Goal: Task Accomplishment & Management: Manage account settings

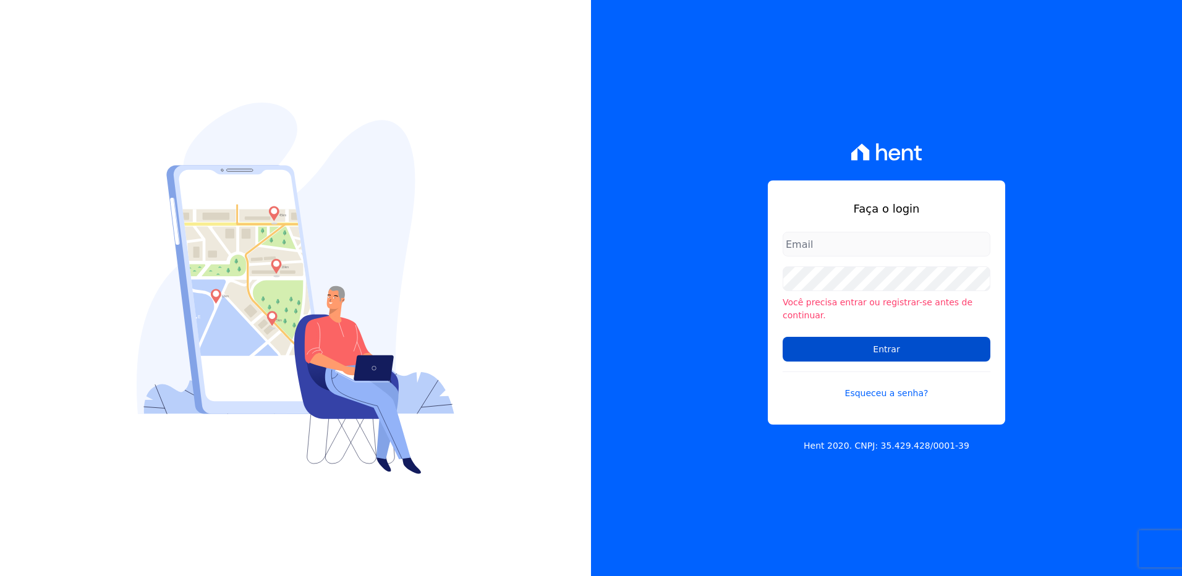
type input "viviane.morandi@e-arke.com"
click at [978, 341] on input "Entrar" at bounding box center [887, 349] width 208 height 25
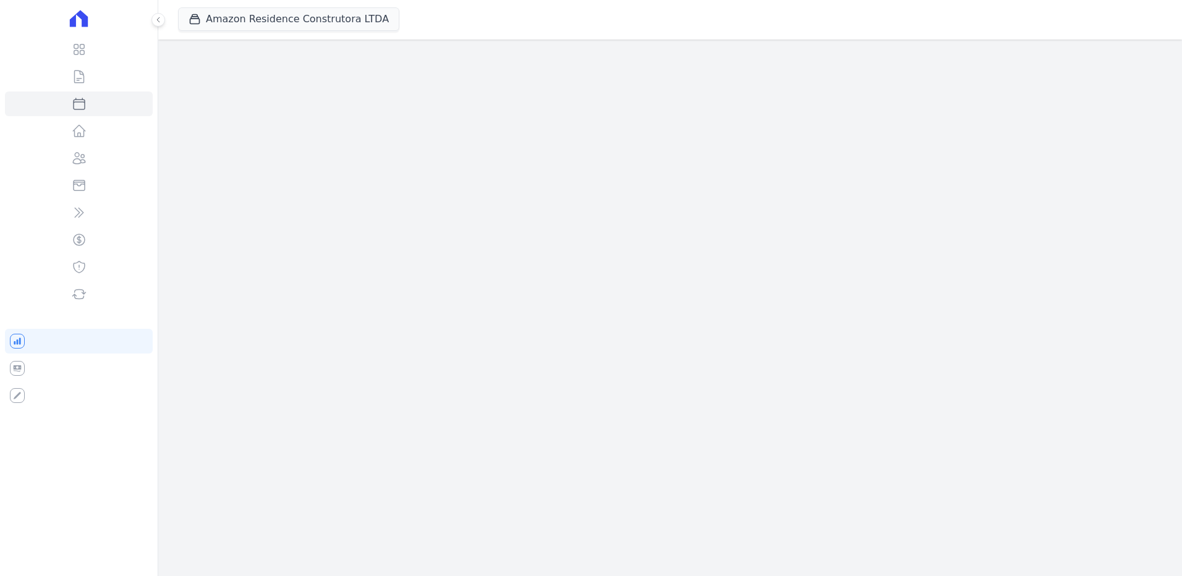
select select
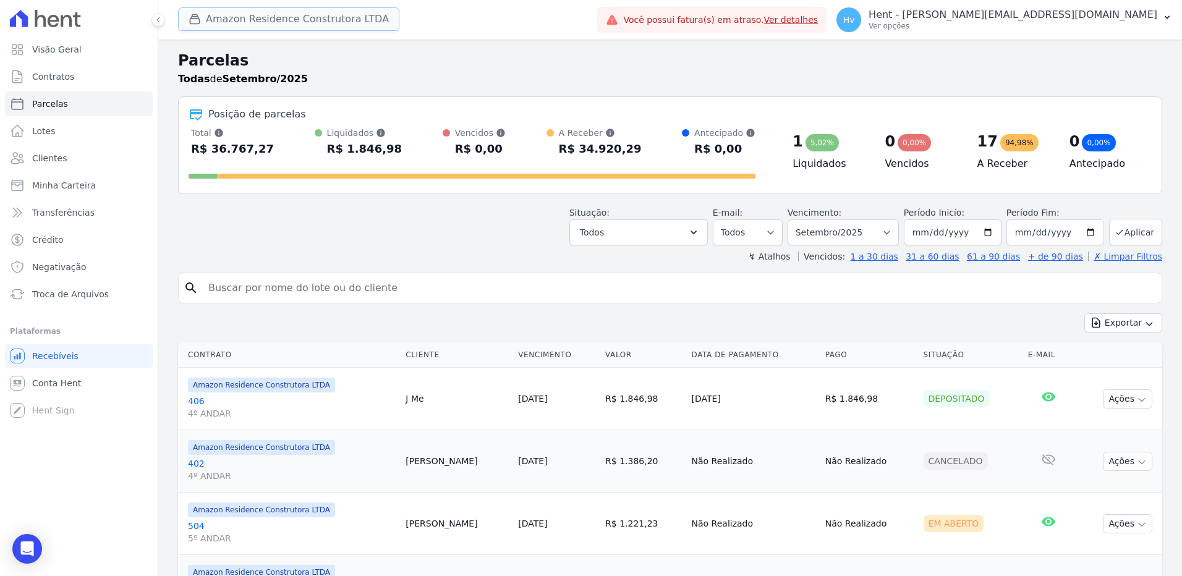
click at [248, 13] on button "Amazon Residence Construtora LTDA" at bounding box center [288, 18] width 221 height 23
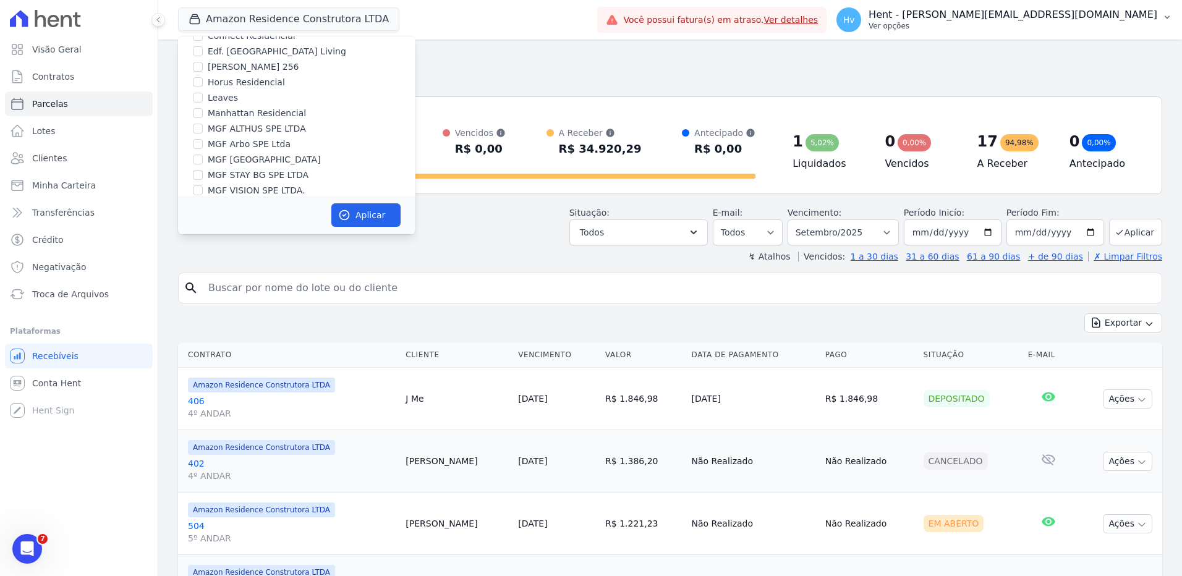
scroll to position [6313, 0]
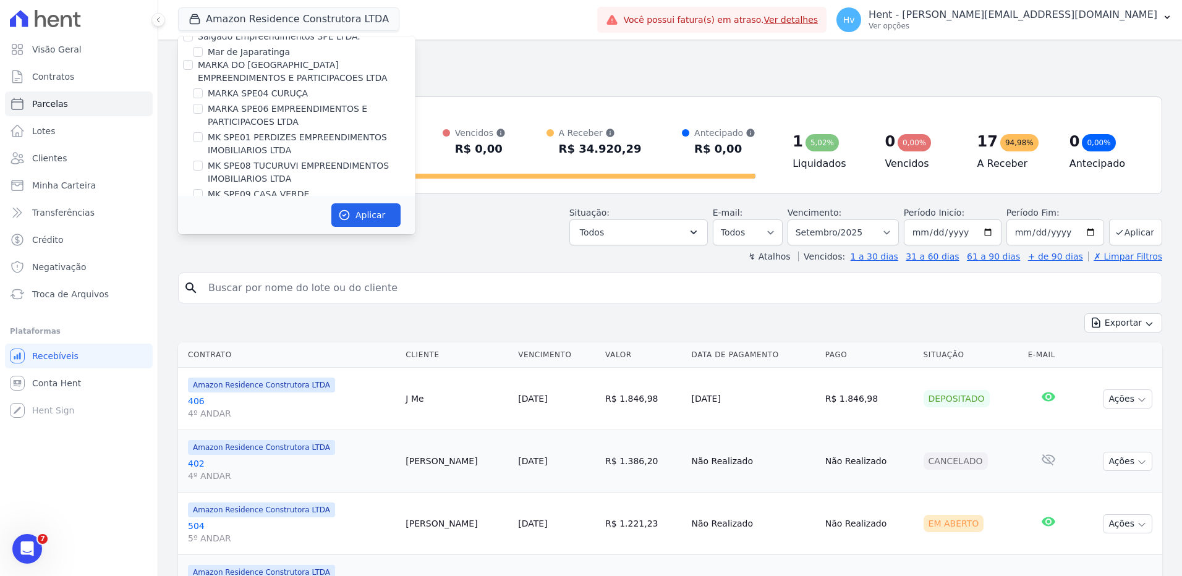
click at [341, 307] on label "MG ERNESTA INCORPORACAO SPE LTDA." at bounding box center [295, 313] width 175 height 13
click at [203, 308] on input "MG ERNESTA INCORPORACAO SPE LTDA." at bounding box center [198, 313] width 10 height 10
checkbox input "true"
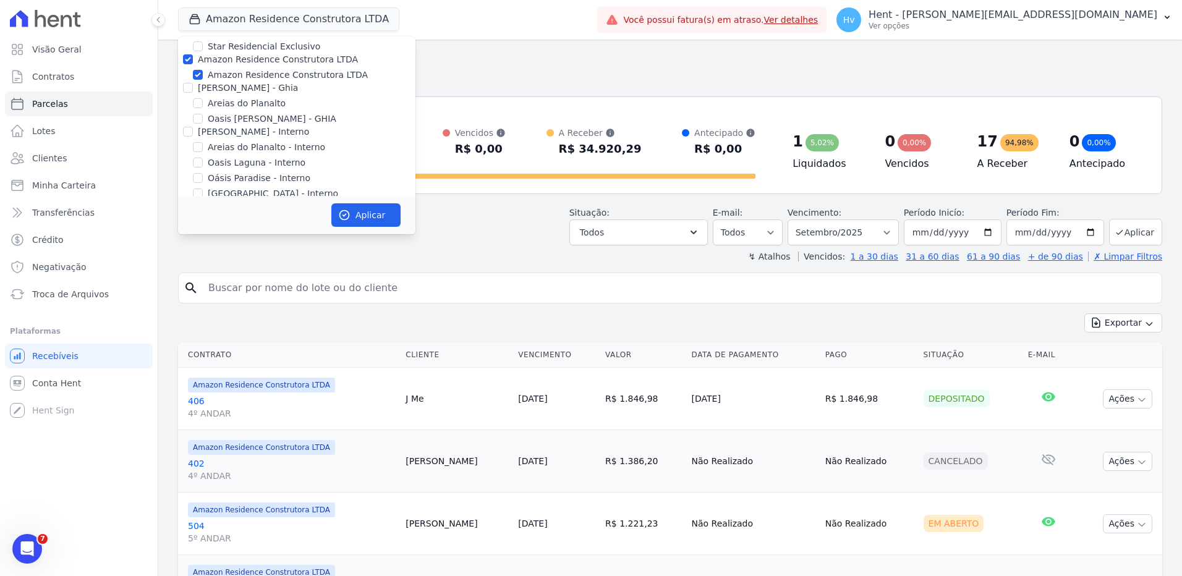
scroll to position [1621, 0]
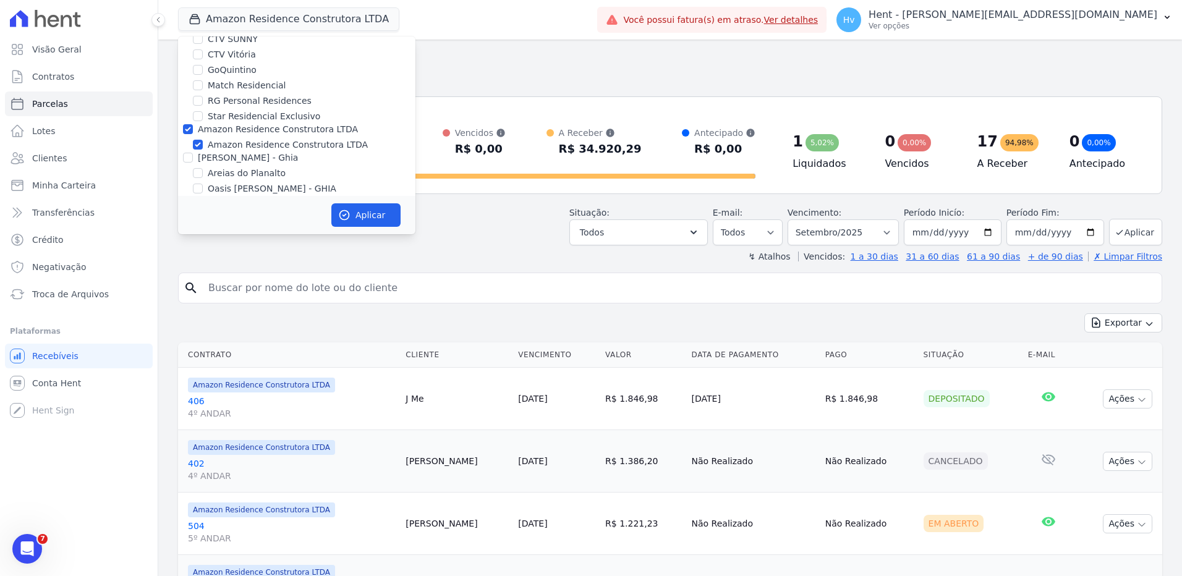
click at [238, 138] on label "Amazon Residence Construtora LTDA" at bounding box center [288, 144] width 160 height 13
click at [203, 140] on input "Amazon Residence Construtora LTDA" at bounding box center [198, 145] width 10 height 10
checkbox input "false"
click at [339, 211] on icon "button" at bounding box center [344, 215] width 12 height 12
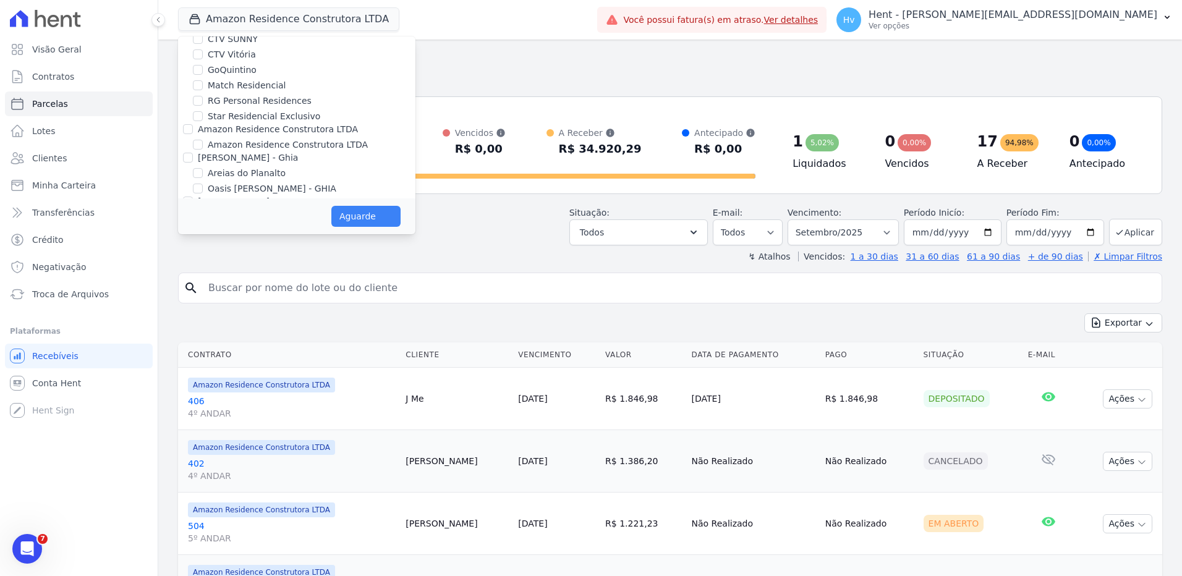
select select
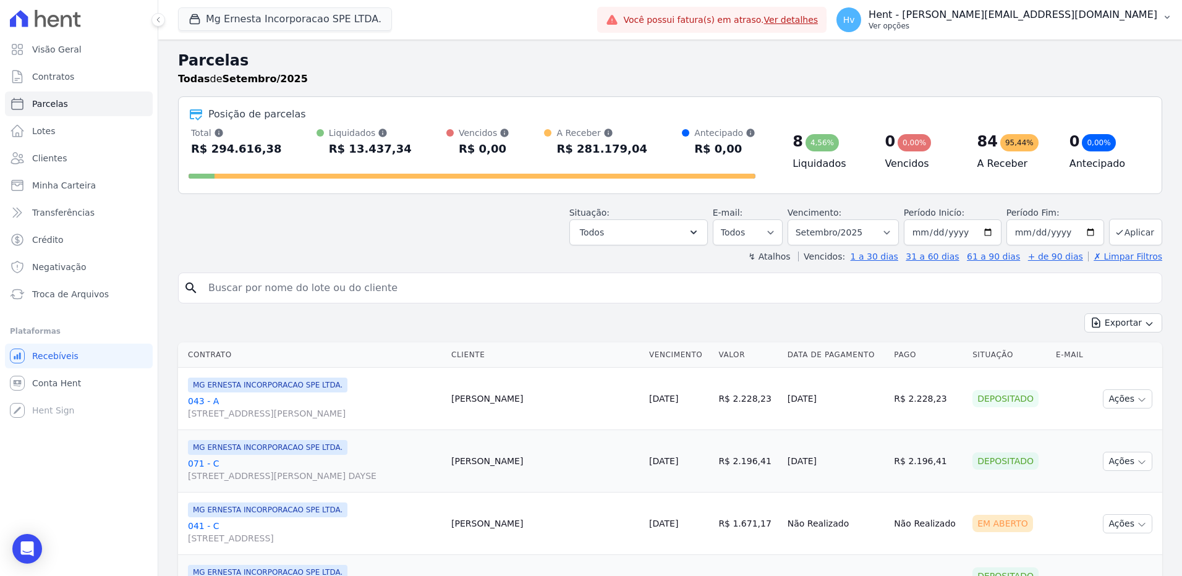
click at [1068, 19] on p "Hent - [PERSON_NAME][EMAIL_ADDRESS][DOMAIN_NAME]" at bounding box center [1012, 15] width 289 height 12
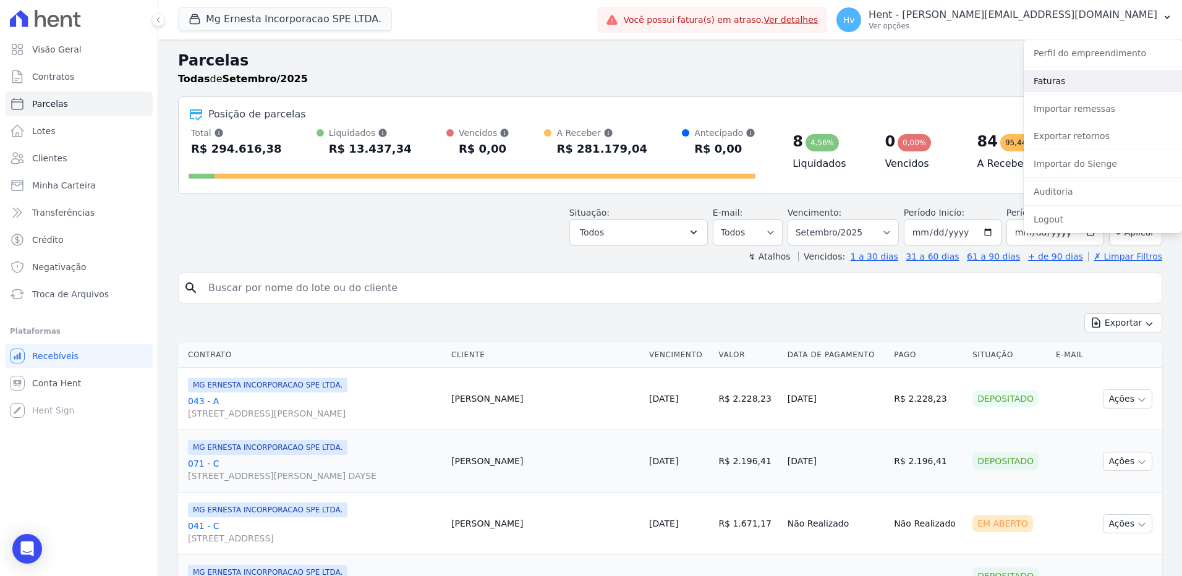
click at [1061, 78] on link "Faturas" at bounding box center [1103, 81] width 158 height 22
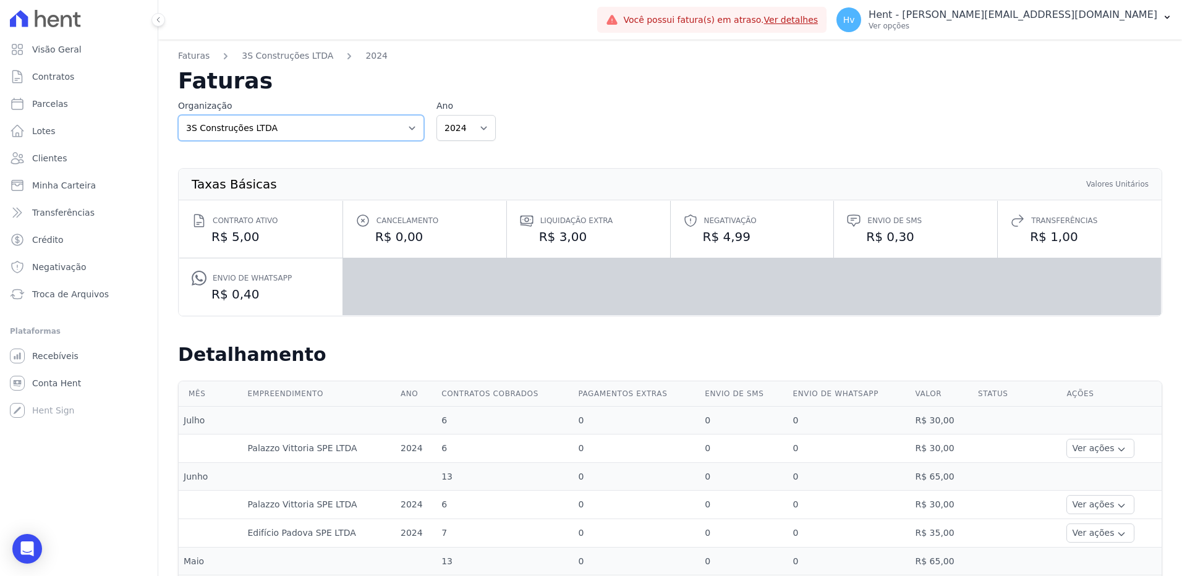
click at [368, 123] on select "3S Construções LTDA AGC Urbanismo Agile Urbanismo Agora Empreendimentos Aima Ur…" at bounding box center [301, 128] width 246 height 26
select select "b1fad4e7-2b53-47f0-9323-615b4bed1596"
click at [178, 115] on select "3S Construções LTDA AGC Urbanismo Agile Urbanismo Agora Empreendimentos Aima Ur…" at bounding box center [301, 128] width 246 height 26
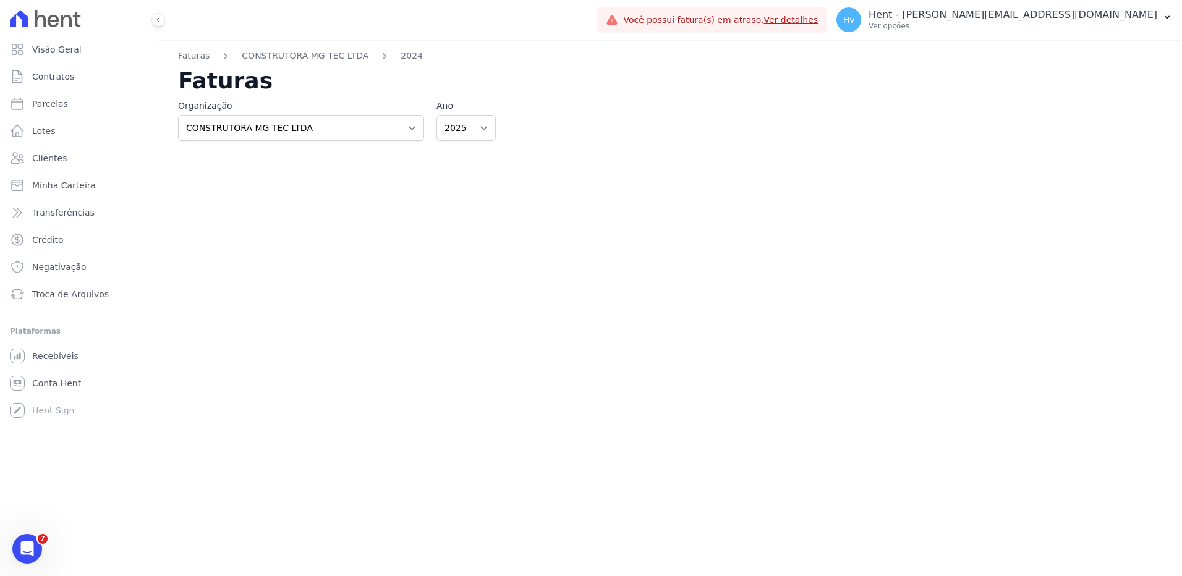
click at [354, 189] on div "Faturas CONSTRUTORA MG TEC LTDA 2024 Faturas Organização 3S Construções LTDA AG…" at bounding box center [670, 308] width 1024 height 537
click at [684, 187] on div "Faturas CONSTRUTORA MG TEC LTDA 2024 Faturas Organização 3S Construções LTDA AG…" at bounding box center [670, 308] width 1024 height 537
